Goal: Information Seeking & Learning: Learn about a topic

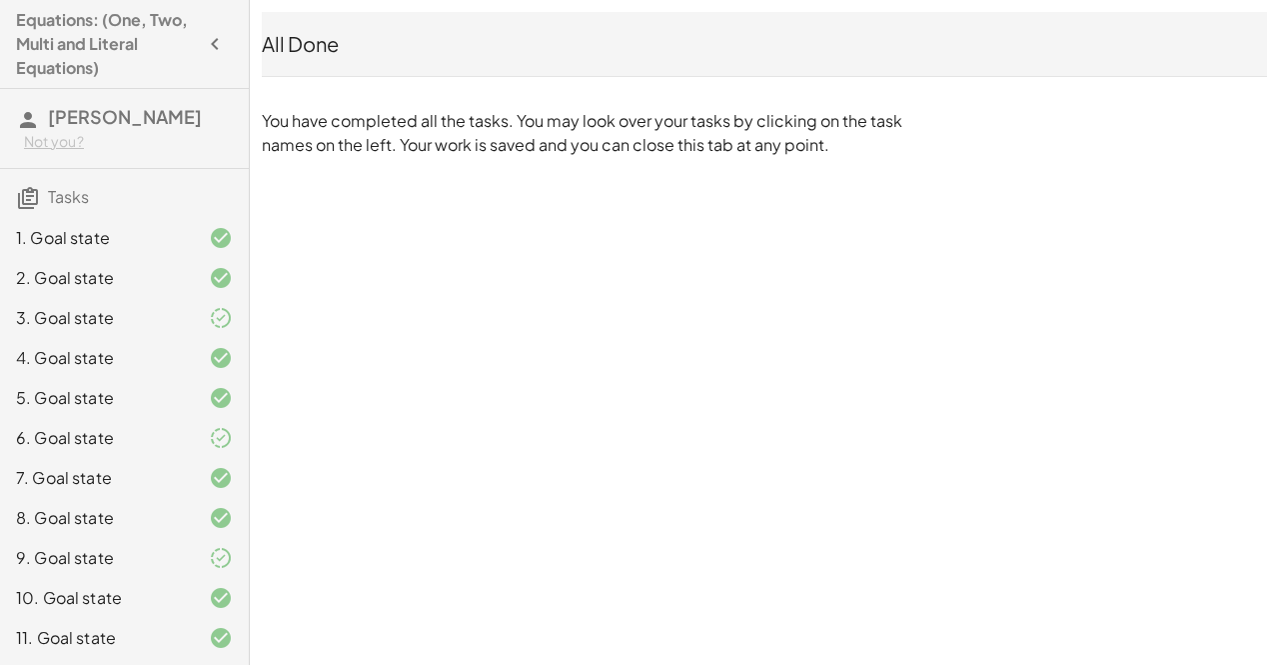
click at [86, 132] on div "Not you?" at bounding box center [128, 142] width 209 height 20
click at [0, 0] on div "Equations: (One, Two, Multi and Literal Equations) Sanvi Shah Not you? Tasks 1.…" at bounding box center [0, 0] width 0 height 0
click at [52, 195] on span "Tasks" at bounding box center [68, 196] width 41 height 21
click at [21, 196] on icon at bounding box center [28, 198] width 24 height 24
click at [44, 198] on h3 "Tasks" at bounding box center [124, 190] width 249 height 42
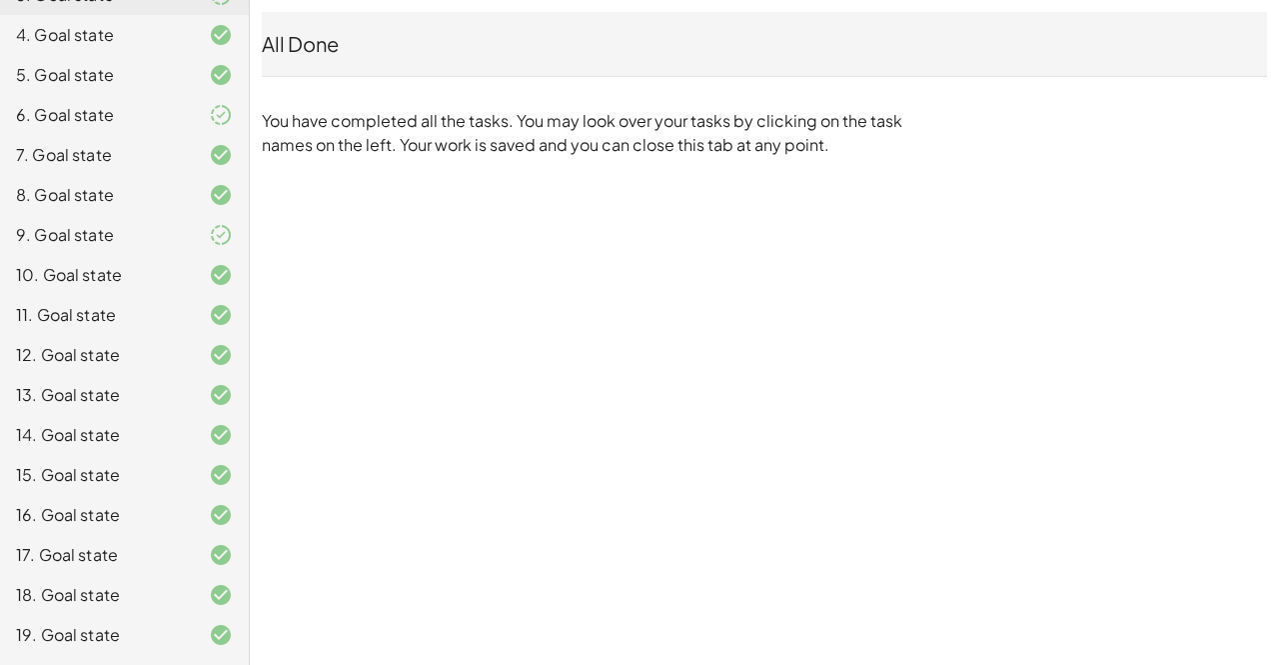
scroll to position [326, 0]
click at [92, 412] on div "12. Goal state" at bounding box center [124, 432] width 249 height 40
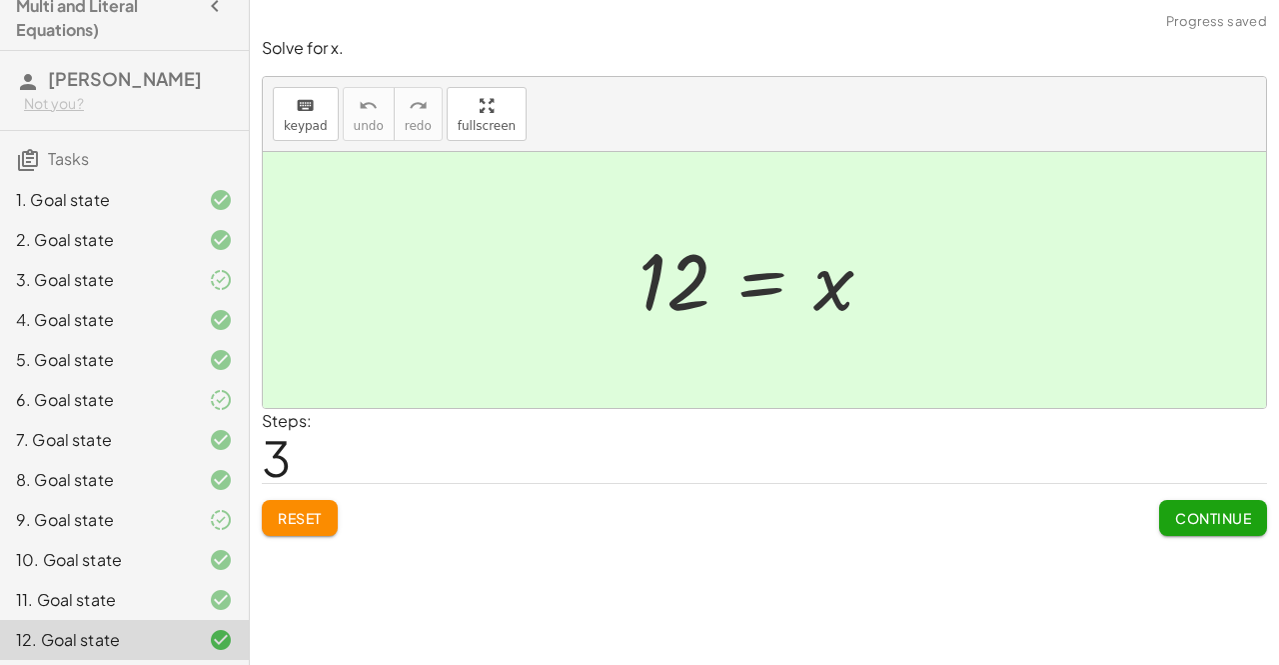
scroll to position [0, 0]
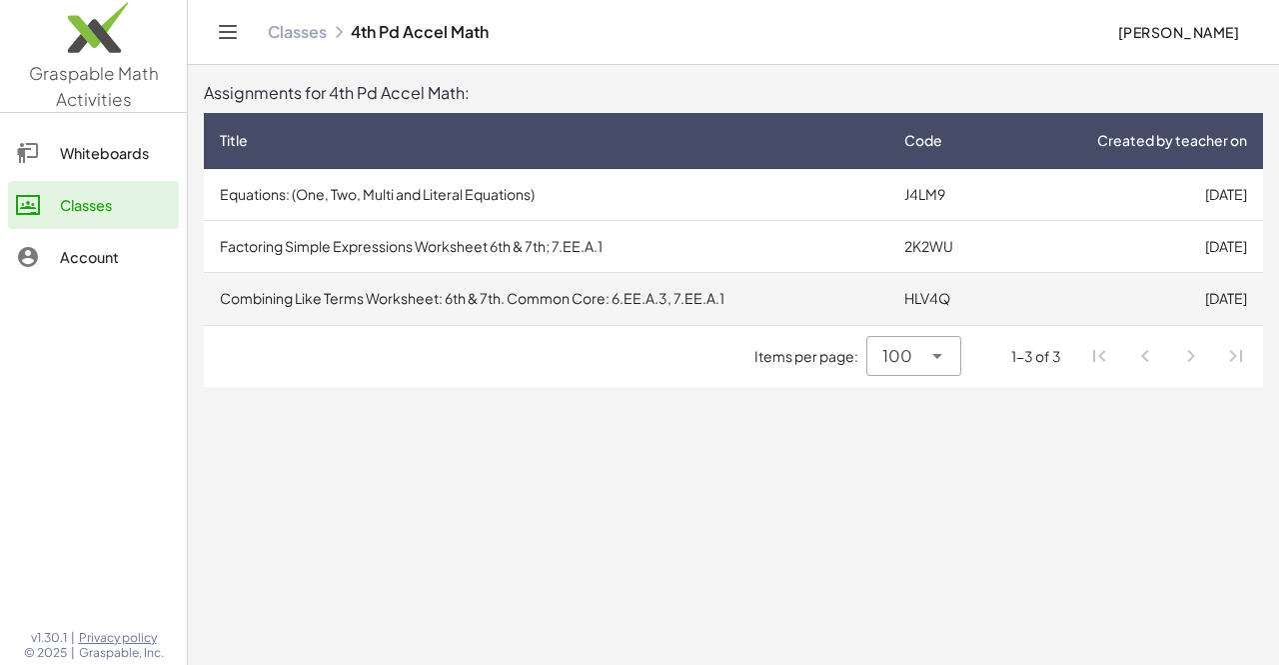
click at [296, 296] on td "Combining Like Terms Worksheet: 6th & 7th. Common Core: 6.EE.A.3, 7.EE.A.1" at bounding box center [546, 299] width 685 height 52
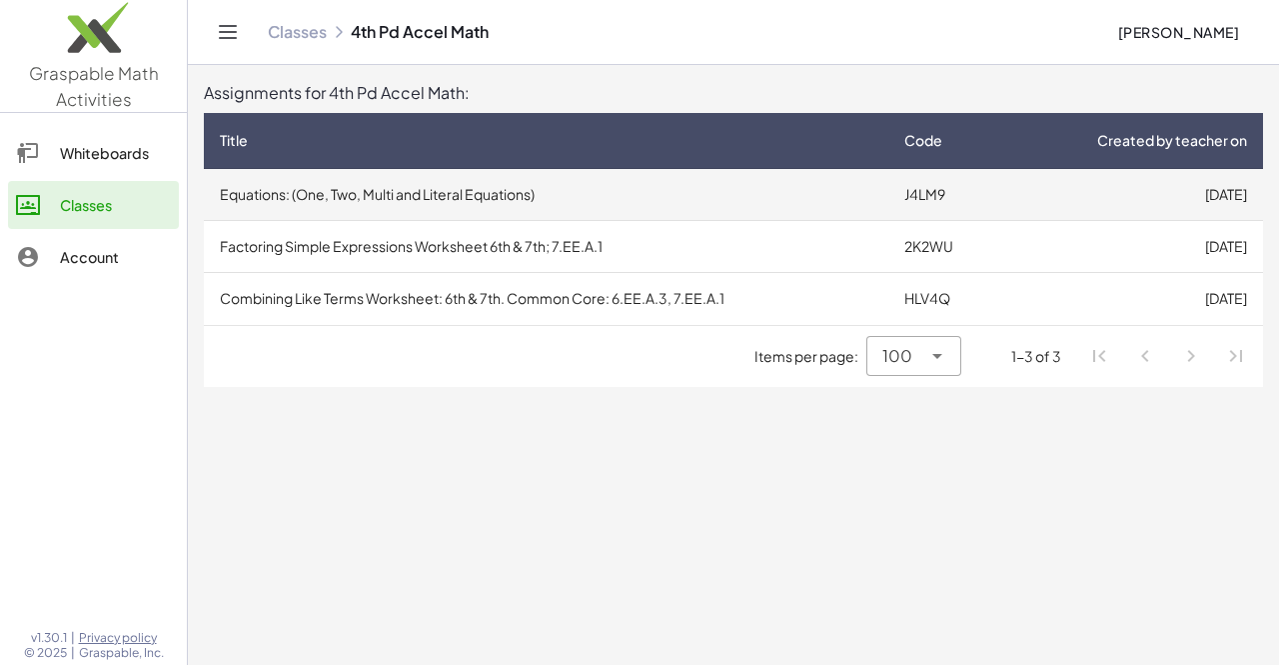
drag, startPoint x: 467, startPoint y: 202, endPoint x: 420, endPoint y: 190, distance: 48.5
click at [420, 190] on td "Equations: (One, Two, Multi and Literal Equations)" at bounding box center [546, 195] width 685 height 52
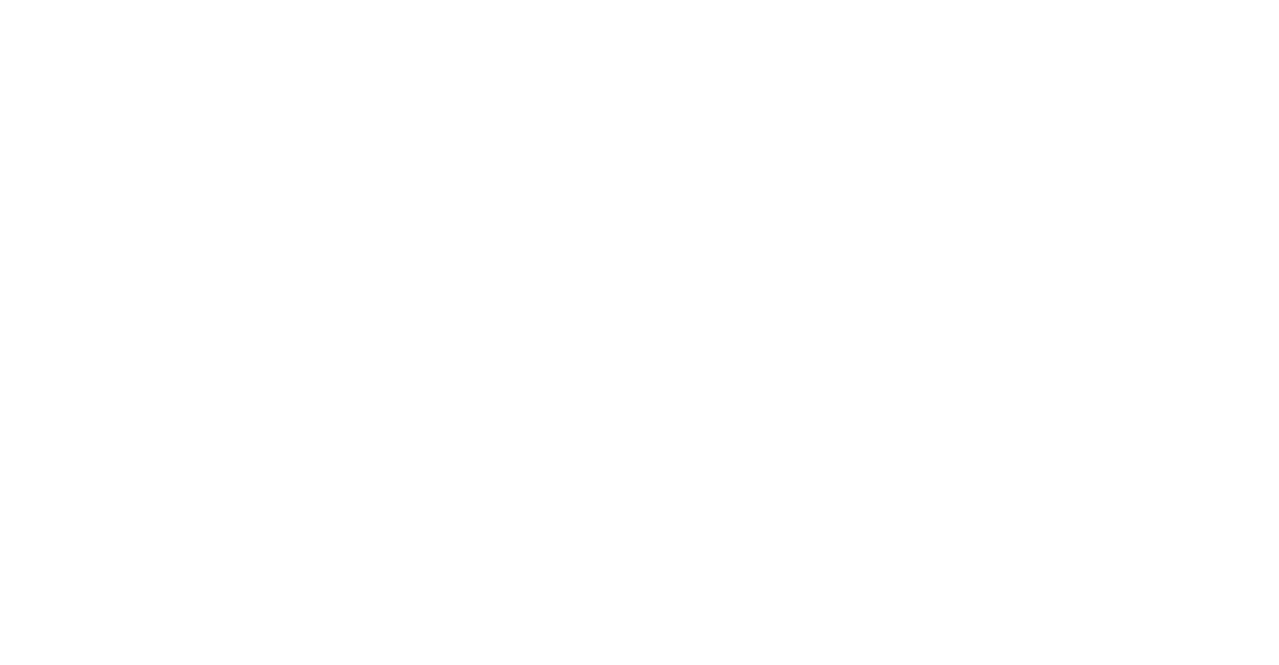
click at [0, 0] on div at bounding box center [0, 0] width 0 height 0
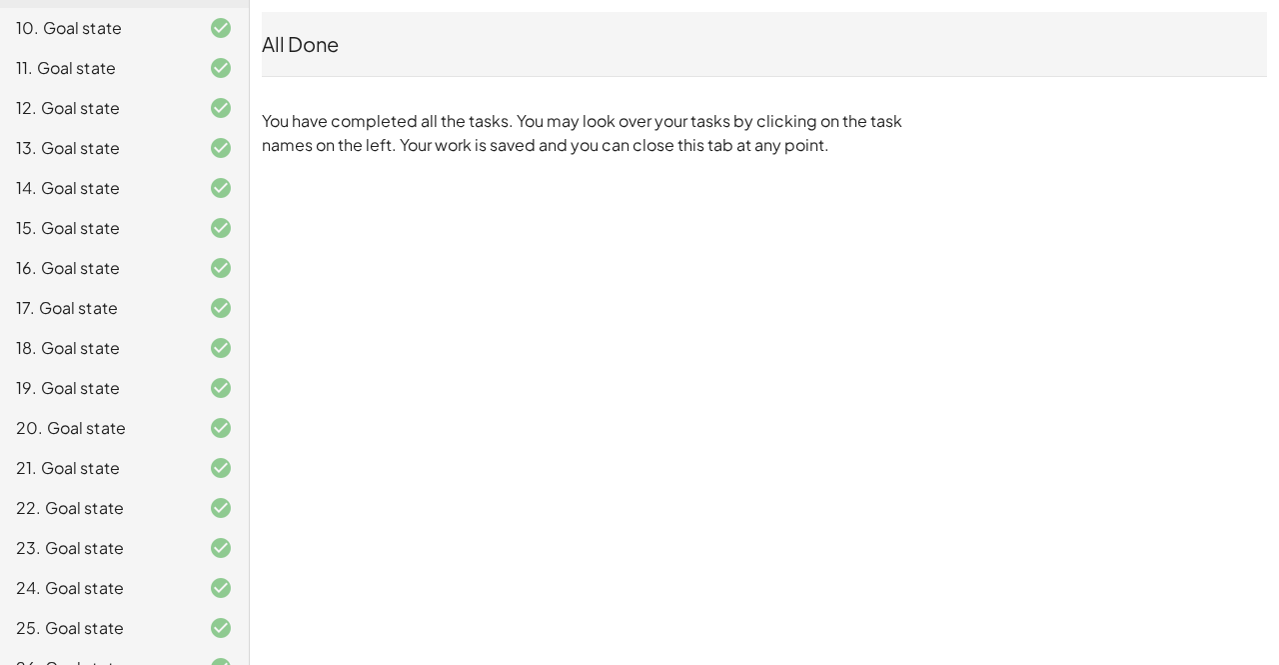
scroll to position [600, 0]
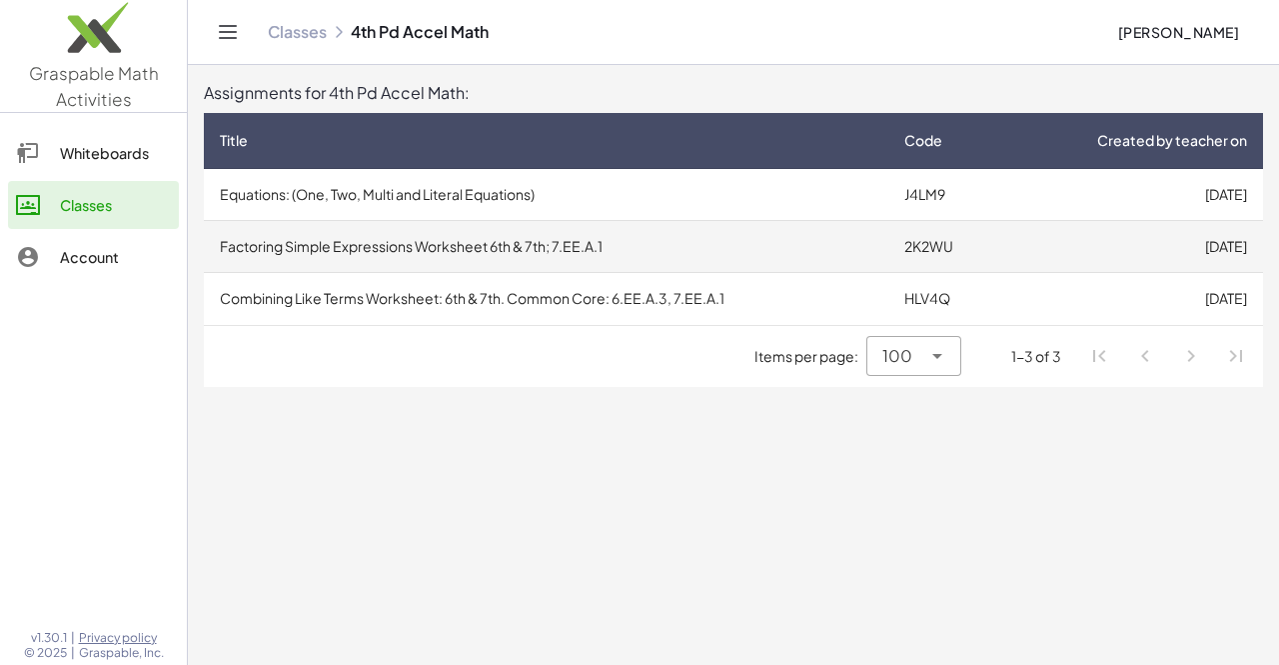
click at [269, 248] on td "Factoring Simple Expressions Worksheet 6th & 7th; 7.EE.A.1" at bounding box center [546, 247] width 685 height 52
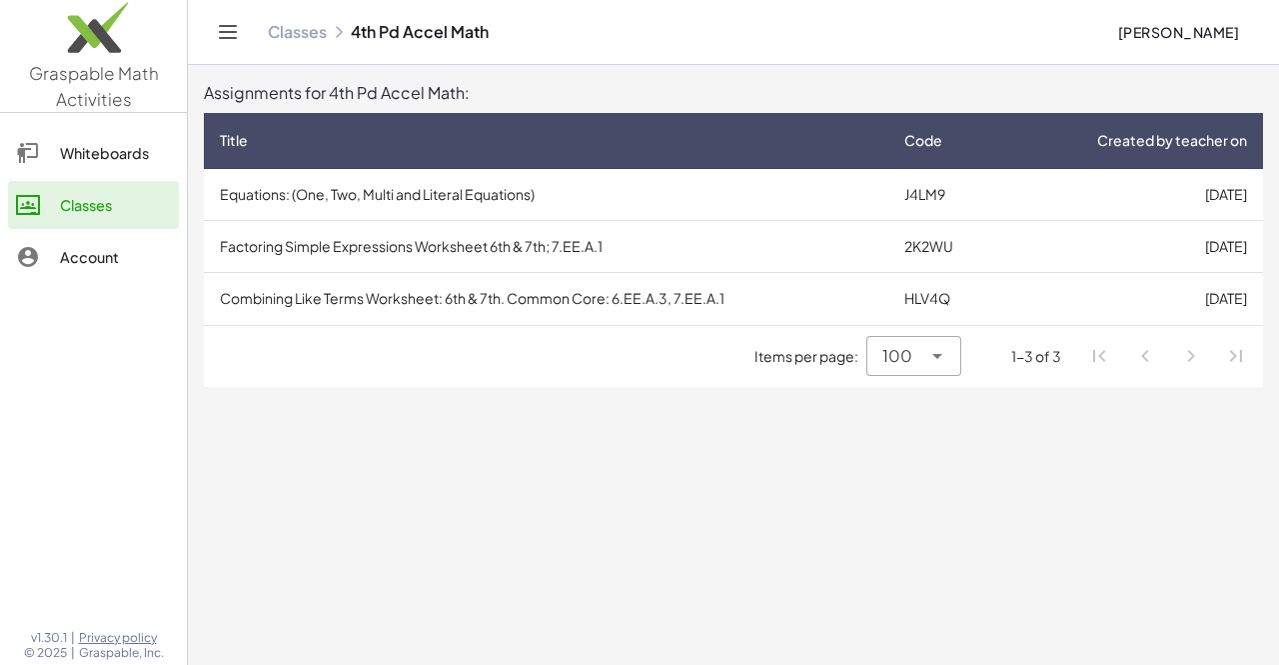
click at [290, 298] on td "Combining Like Terms Worksheet: 6th & 7th. Common Core: 6.EE.A.3, 7.EE.A.1" at bounding box center [546, 299] width 685 height 52
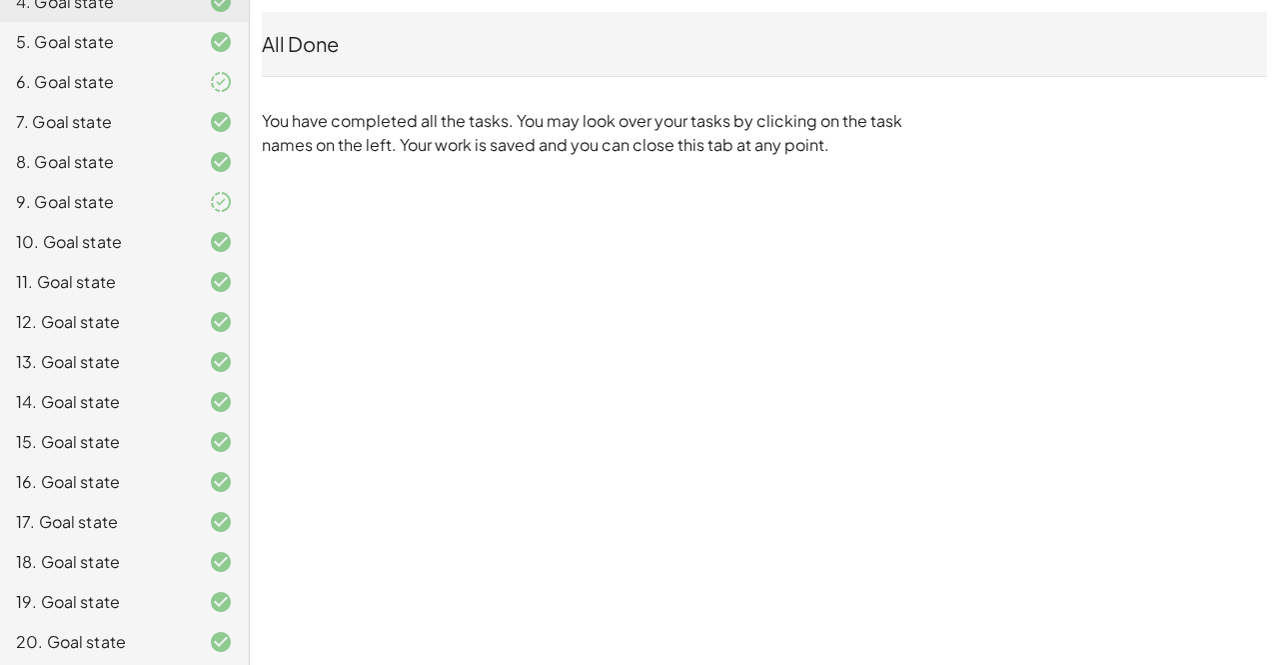
scroll to position [600, 0]
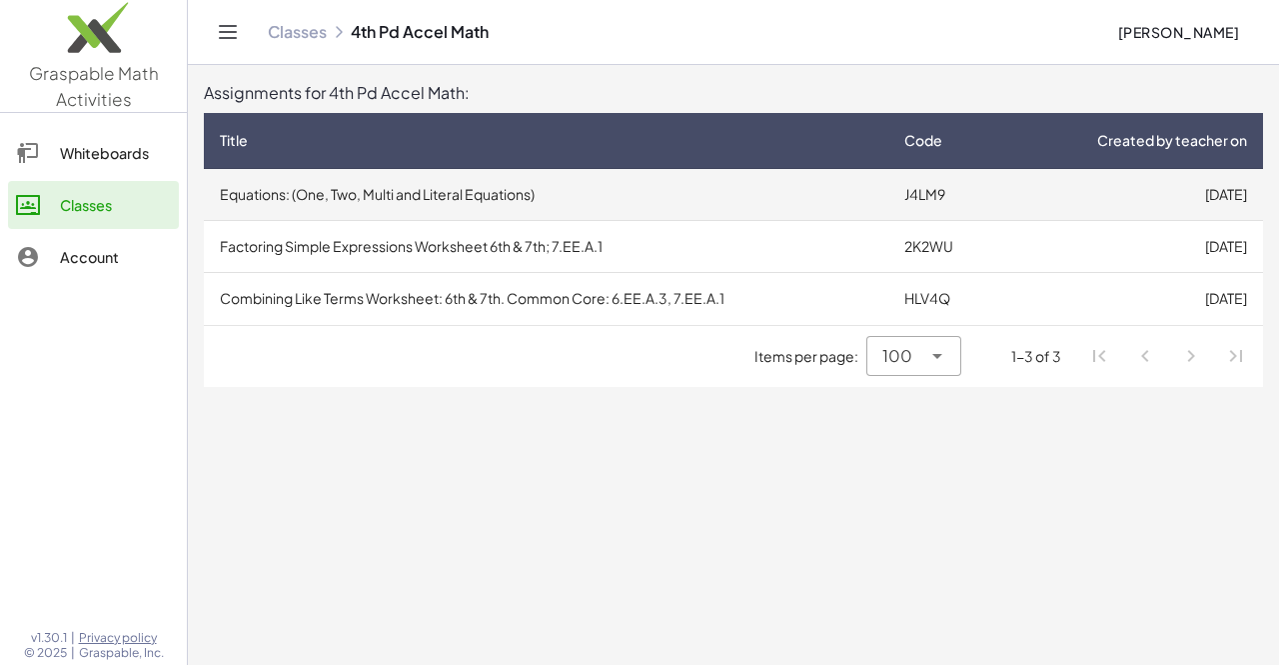
click at [232, 170] on td "Equations: (One, Two, Multi and Literal Equations)" at bounding box center [546, 195] width 685 height 52
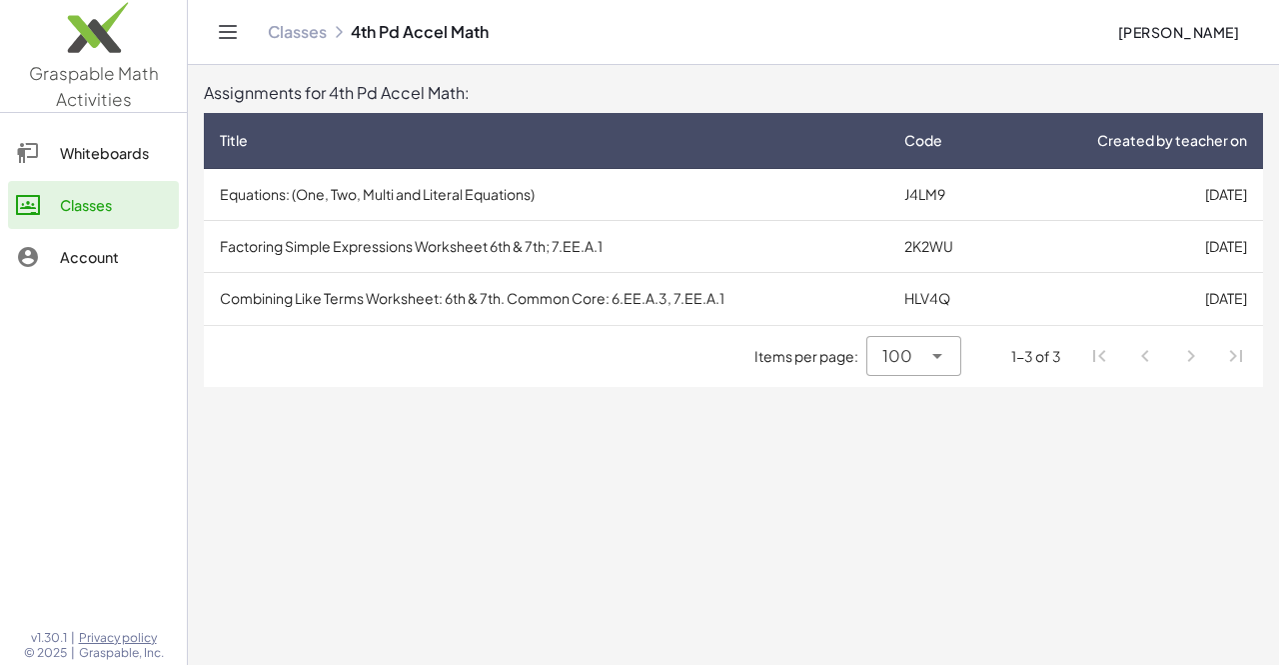
click at [231, 257] on td "Factoring Simple Expressions Worksheet 6th & 7th; 7.EE.A.1" at bounding box center [546, 247] width 685 height 52
click at [237, 294] on td "Combining Like Terms Worksheet: 6th & 7th. Common Core: 6.EE.A.3, 7.EE.A.1" at bounding box center [546, 299] width 685 height 52
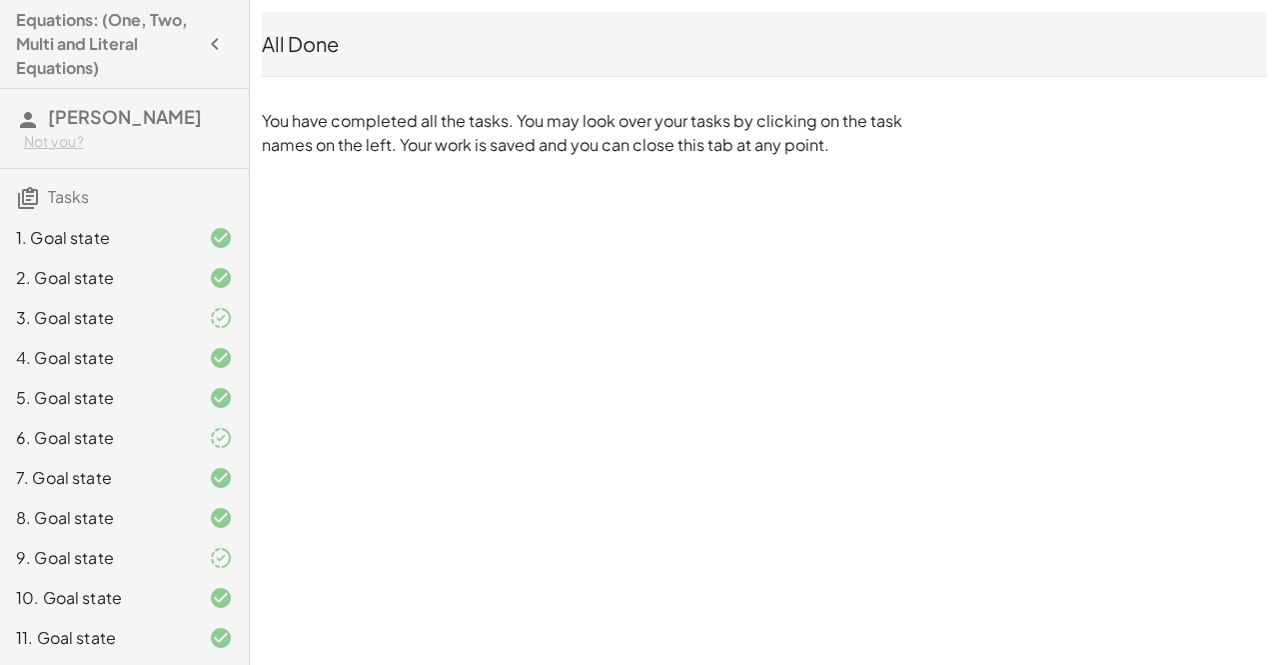
click at [6, 2] on div "Equations: (One, Two, Multi and Literal Equations) [PERSON_NAME] Not you? Tasks…" at bounding box center [124, 332] width 249 height 665
